Goal: Task Accomplishment & Management: Manage account settings

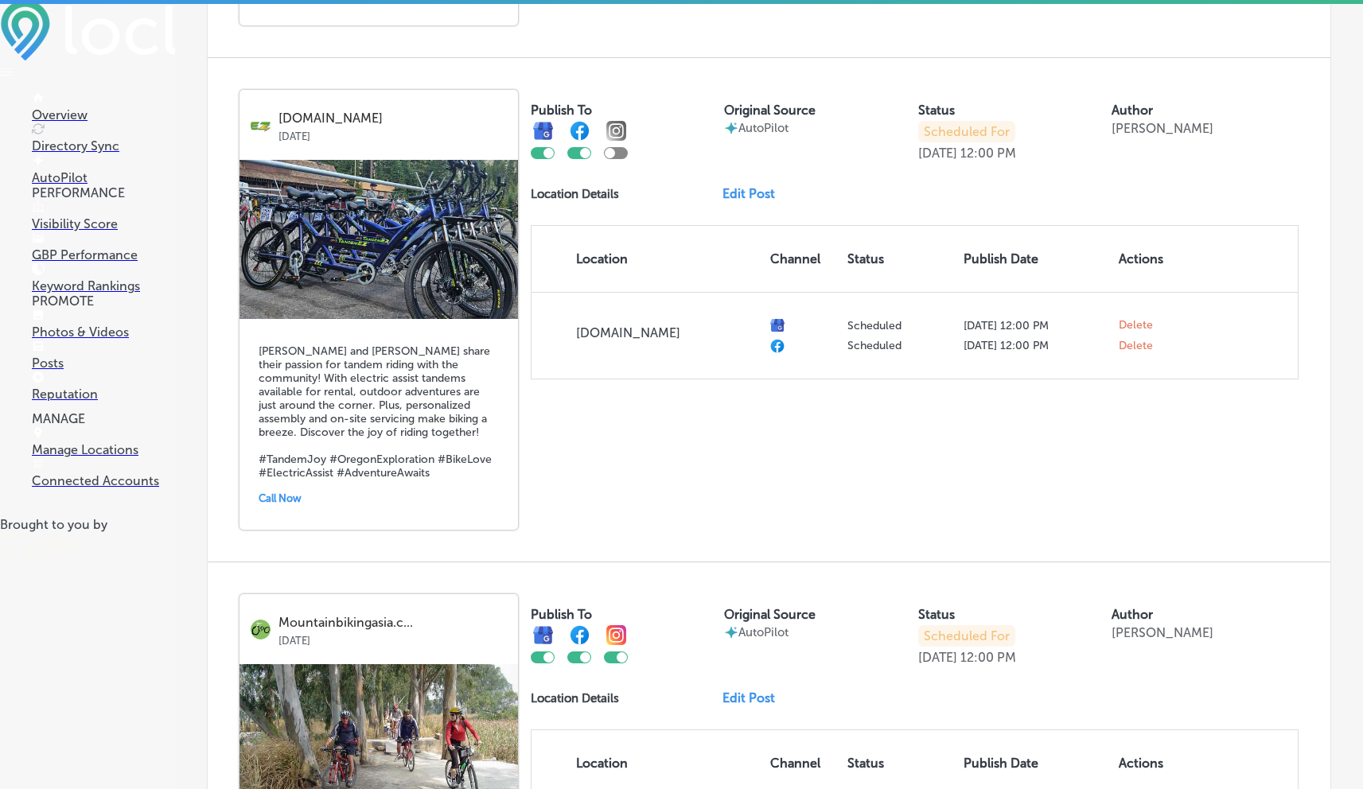
scroll to position [1988, 0]
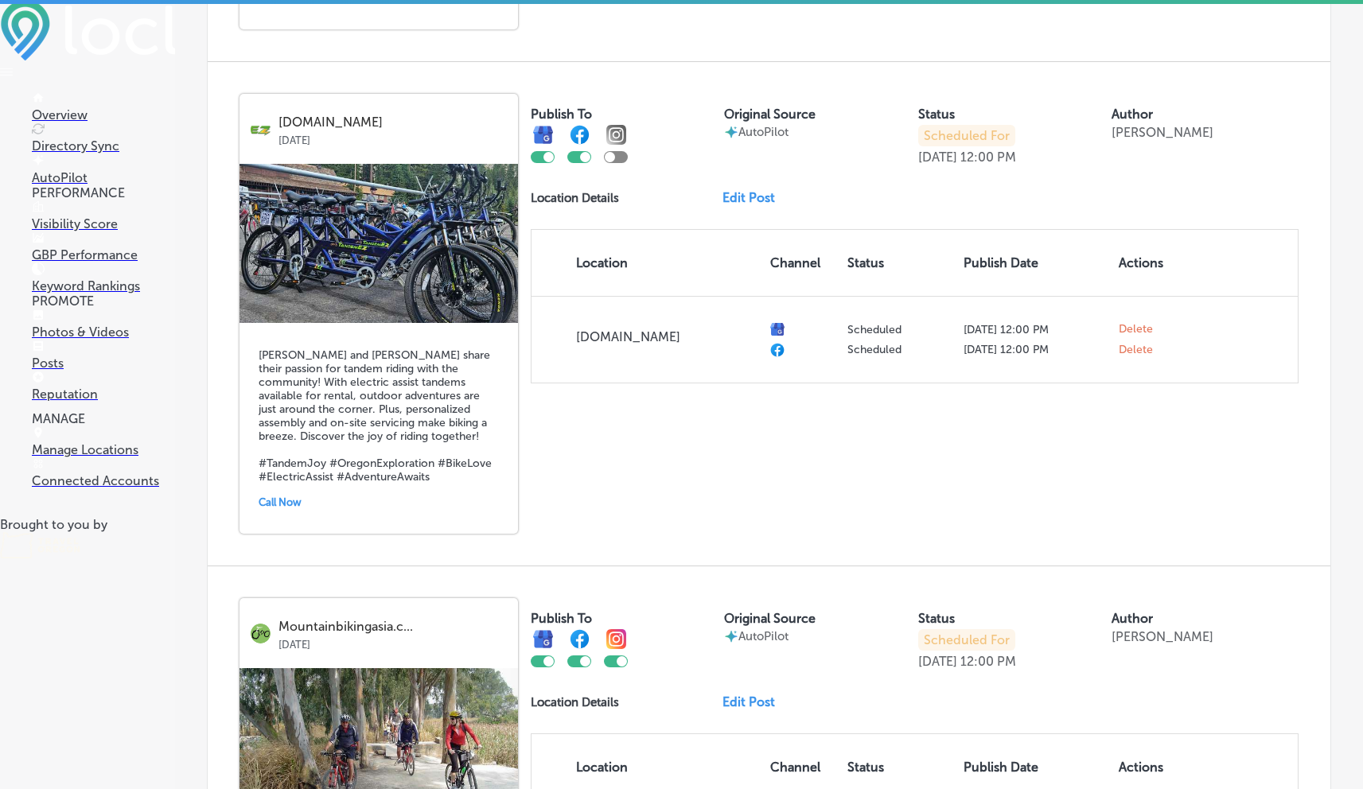
click at [621, 163] on div at bounding box center [616, 157] width 24 height 12
checkbox input "true"
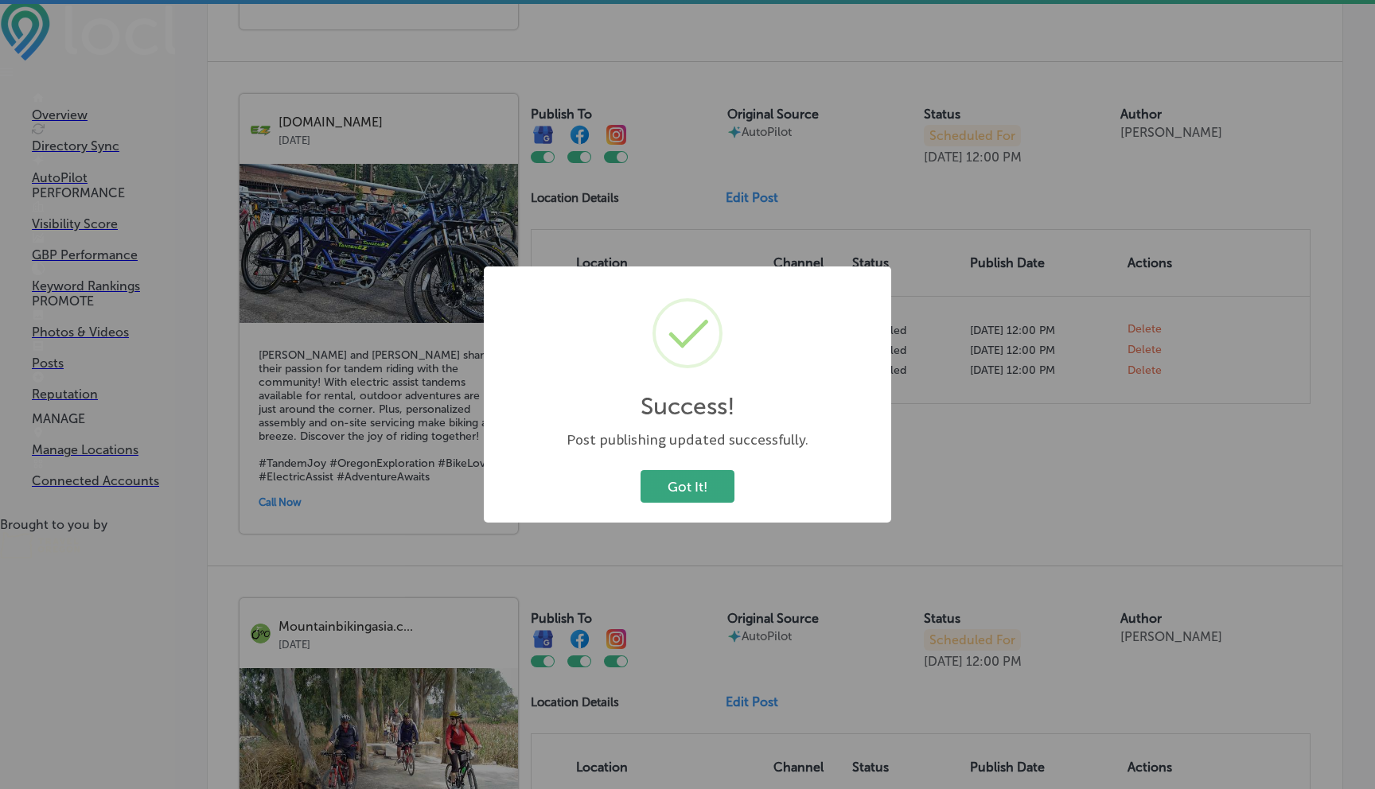
click at [666, 322] on button "Got It!" at bounding box center [687, 486] width 94 height 33
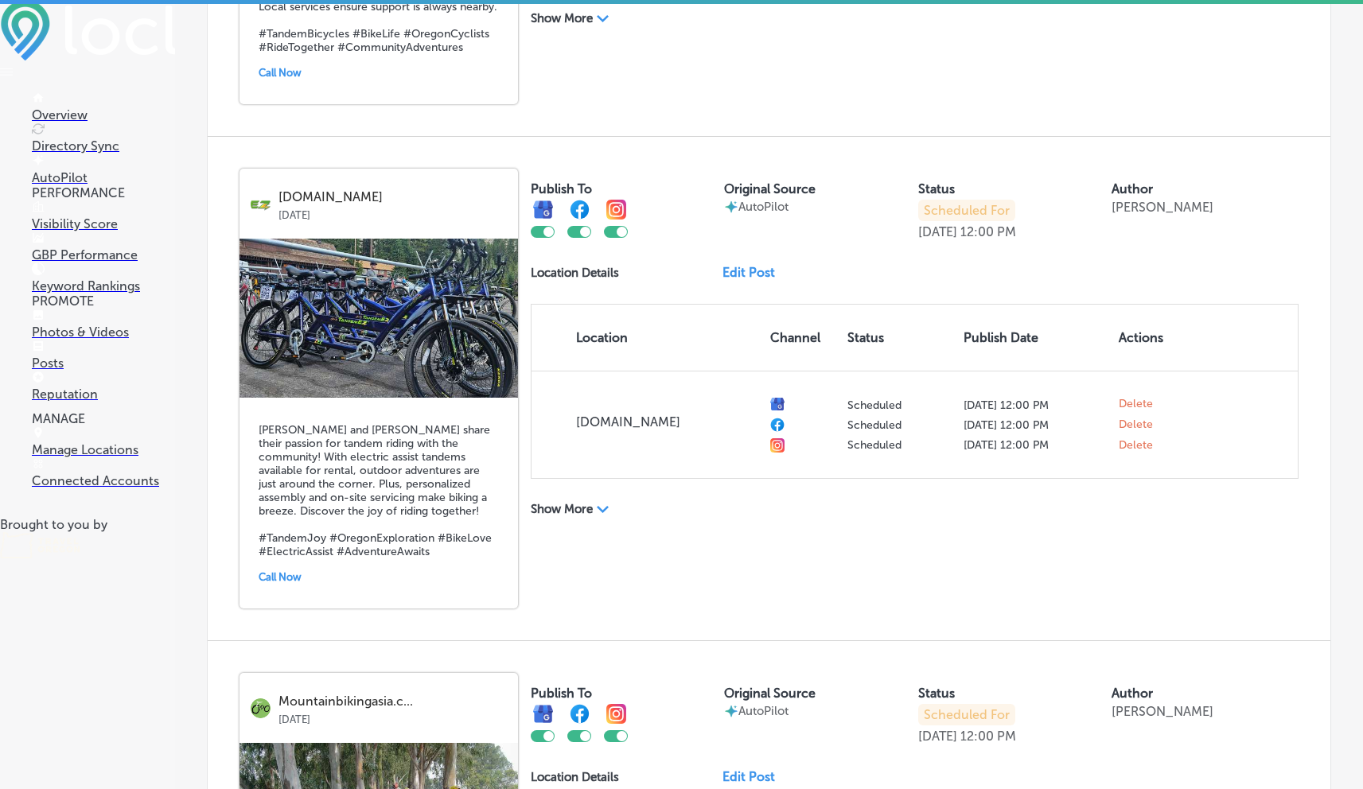
scroll to position [1853, 0]
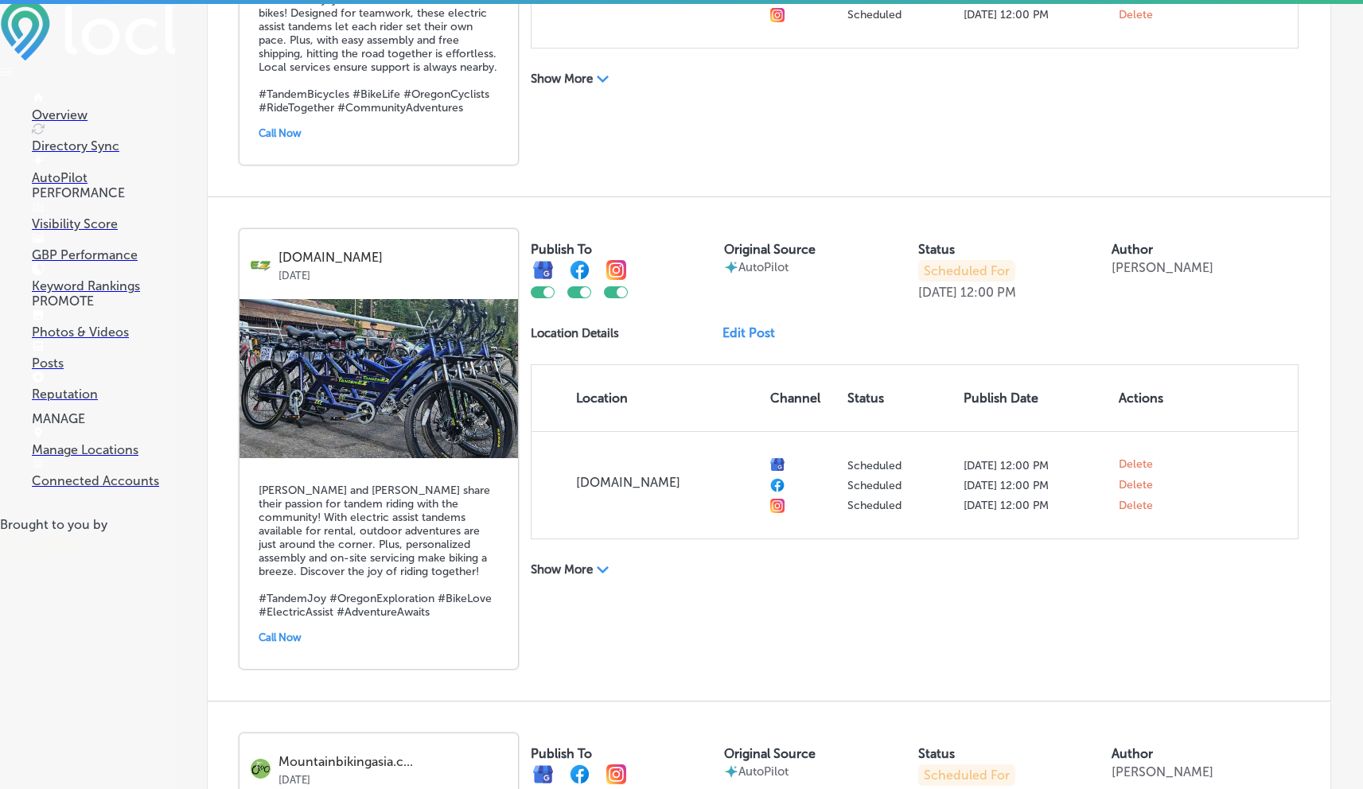
click at [666, 322] on link "Edit Post" at bounding box center [754, 332] width 65 height 15
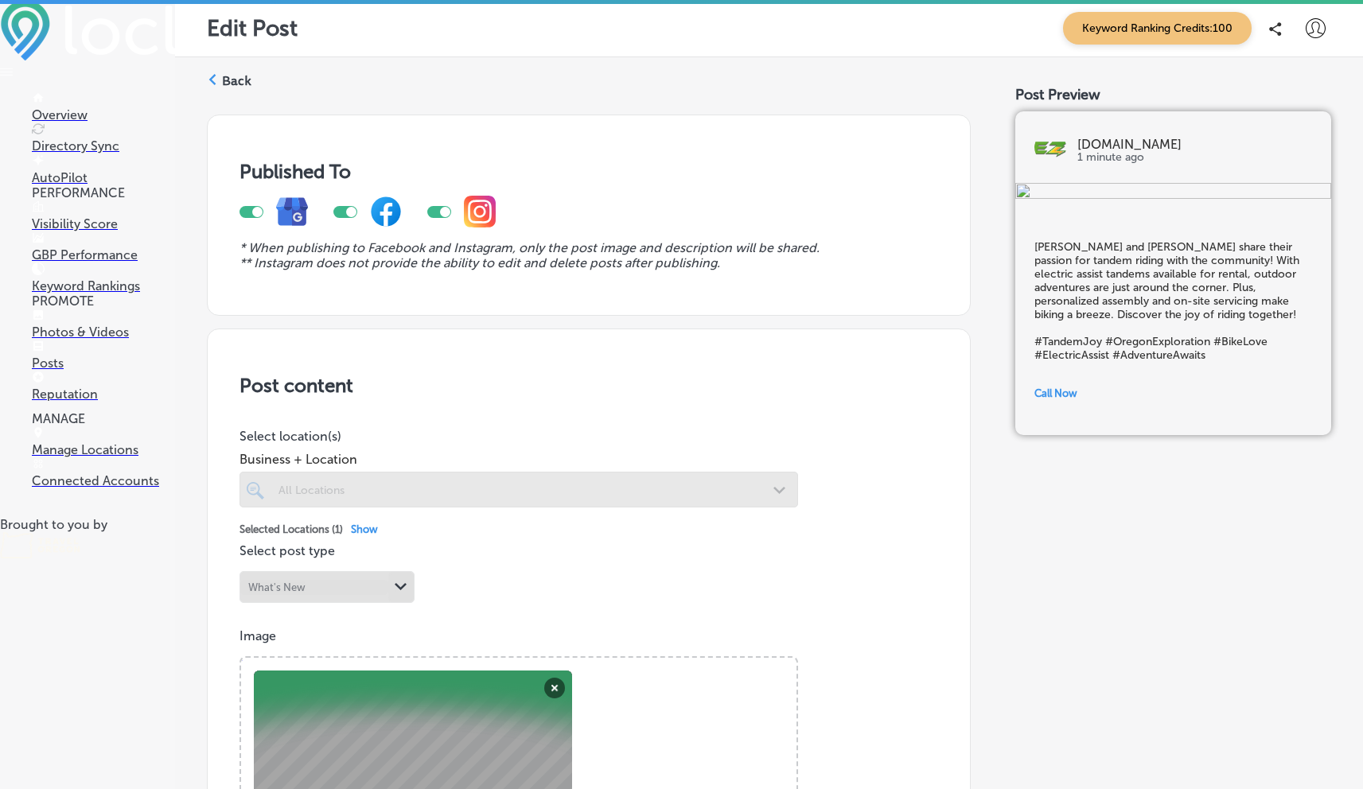
click at [238, 81] on label "Back" at bounding box center [236, 81] width 29 height 18
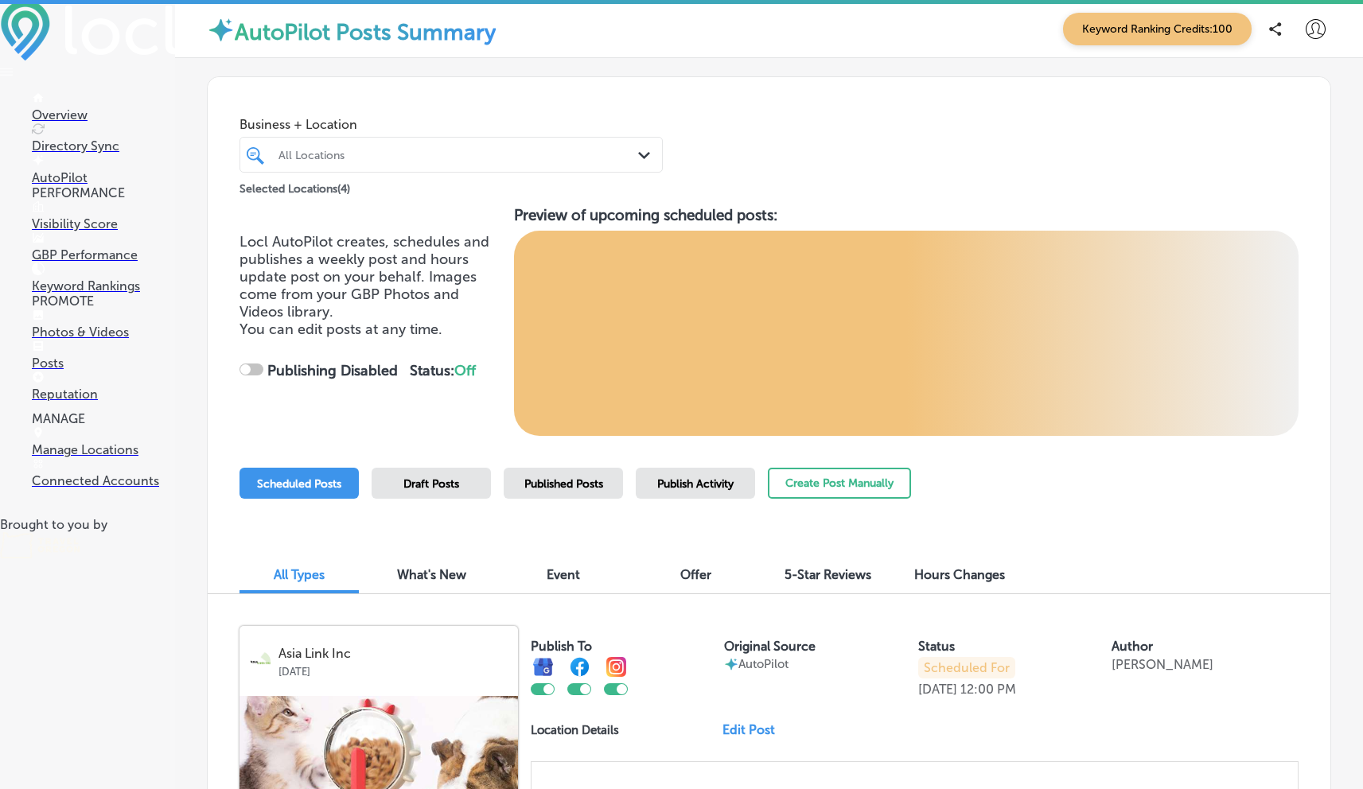
checkbox input "true"
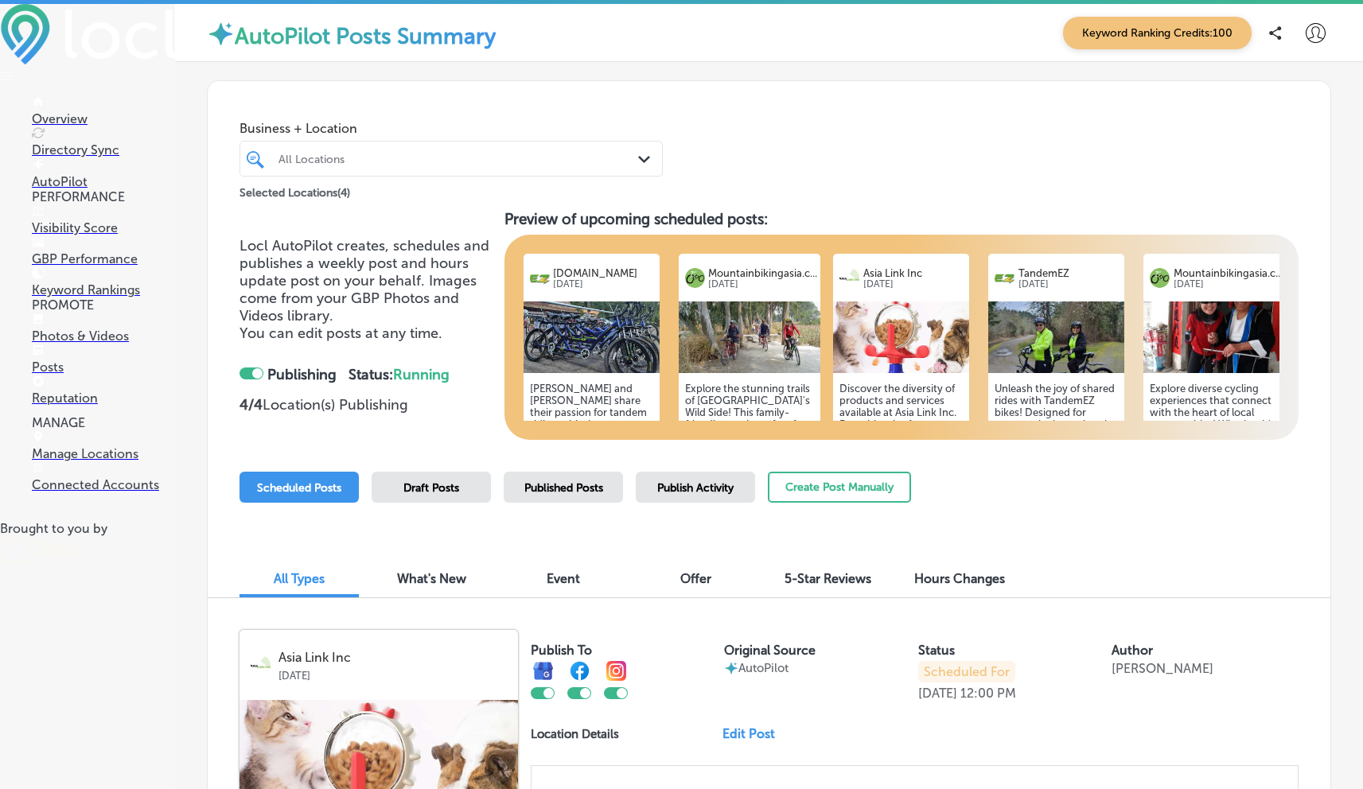
click at [63, 111] on p "Overview" at bounding box center [103, 118] width 143 height 15
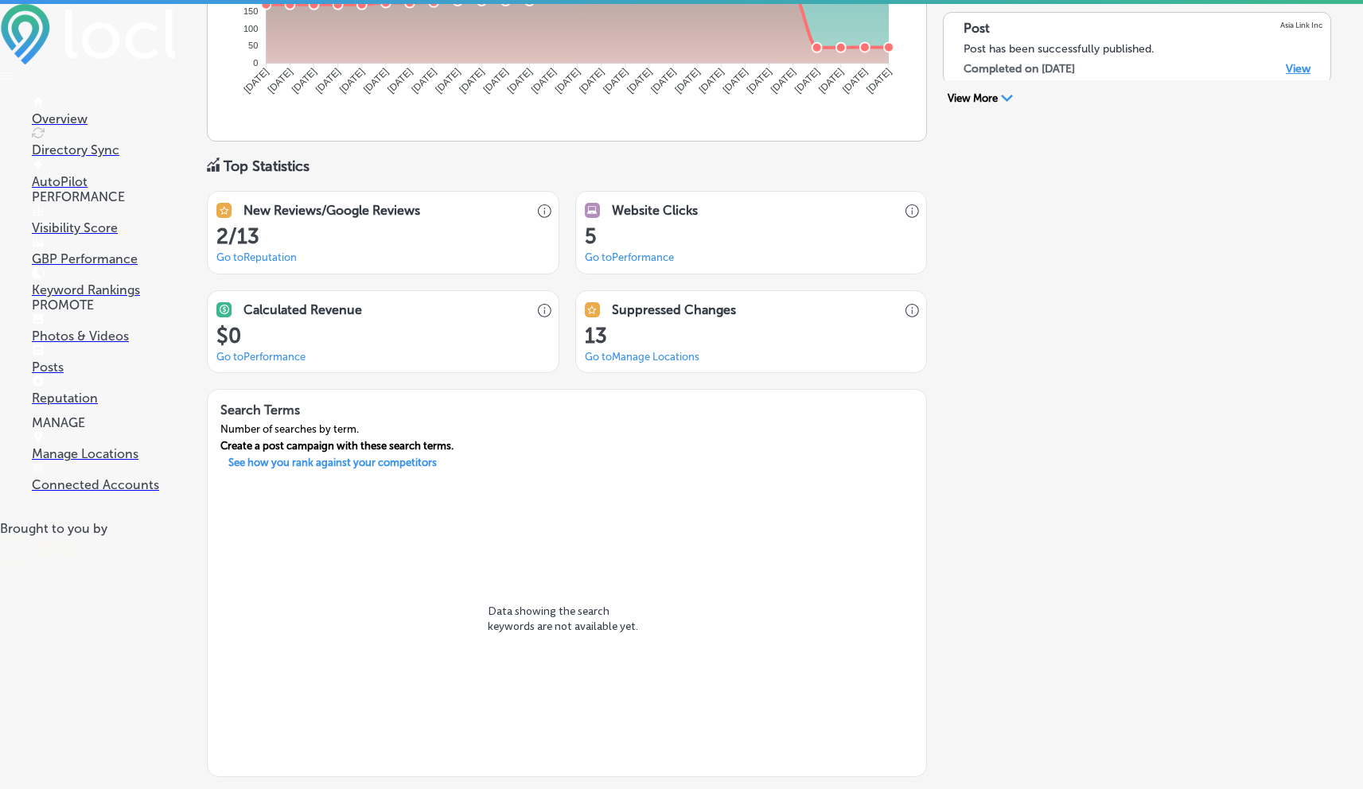
scroll to position [1093, 0]
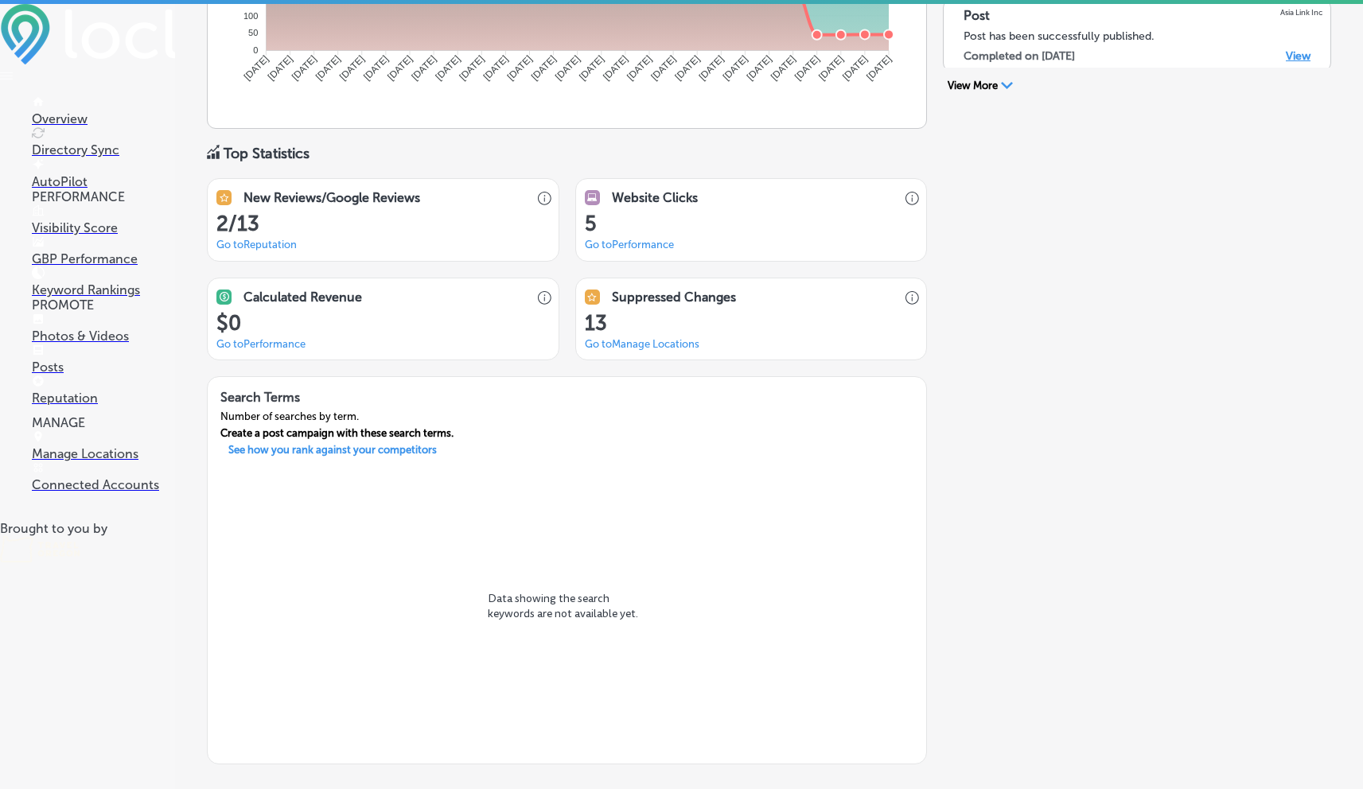
click at [258, 242] on link "Go to Reputation" at bounding box center [256, 245] width 80 height 12
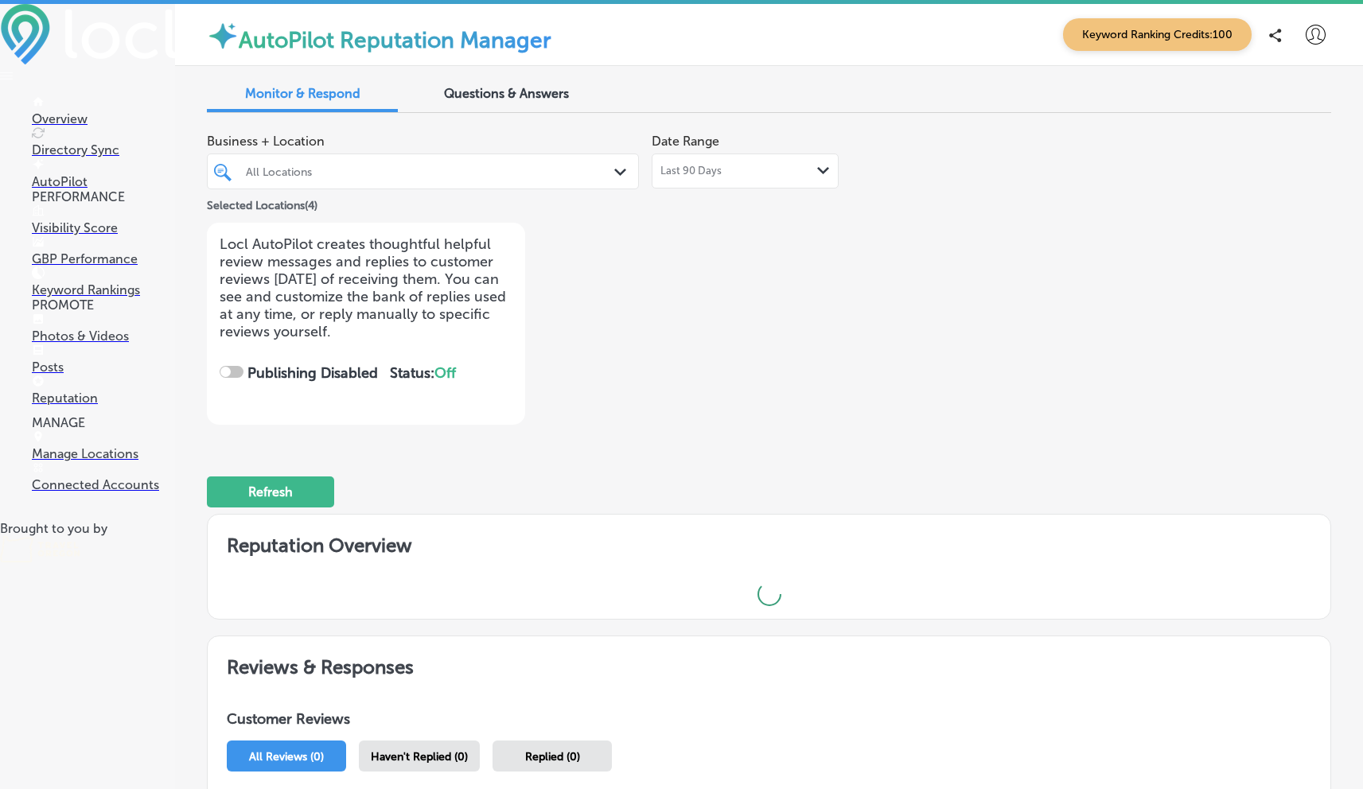
checkbox input "true"
